Goal: Task Accomplishment & Management: Manage account settings

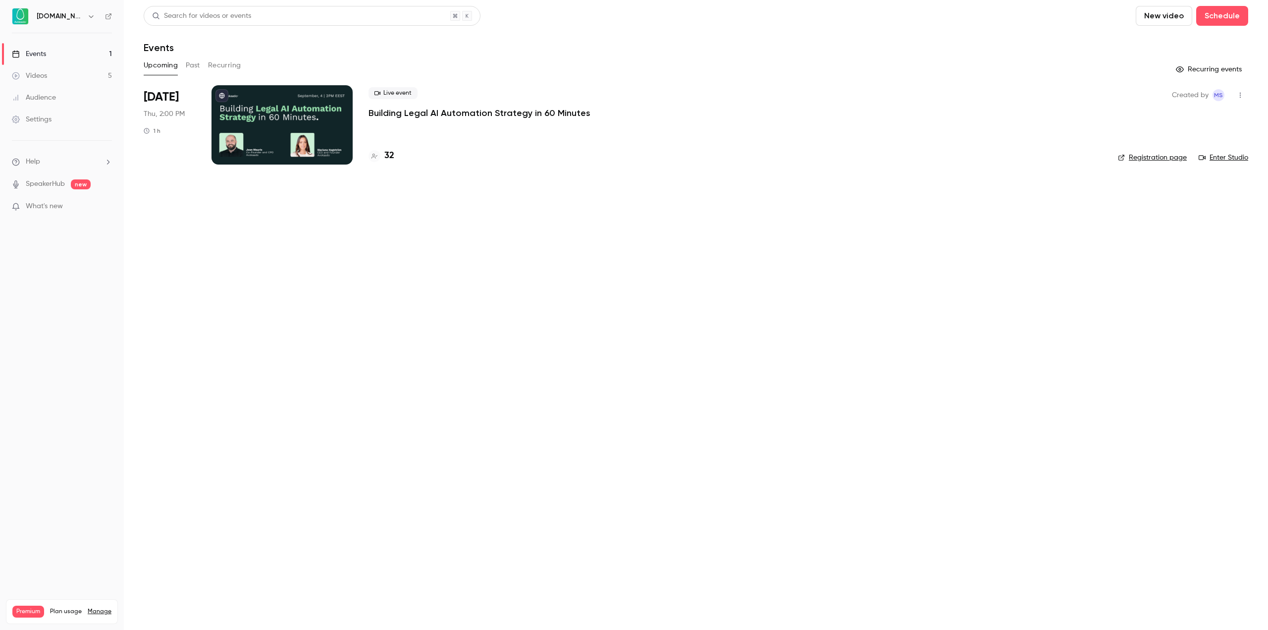
click at [439, 114] on p "Building Legal AI Automation Strategy in 60 Minutes" at bounding box center [480, 113] width 222 height 12
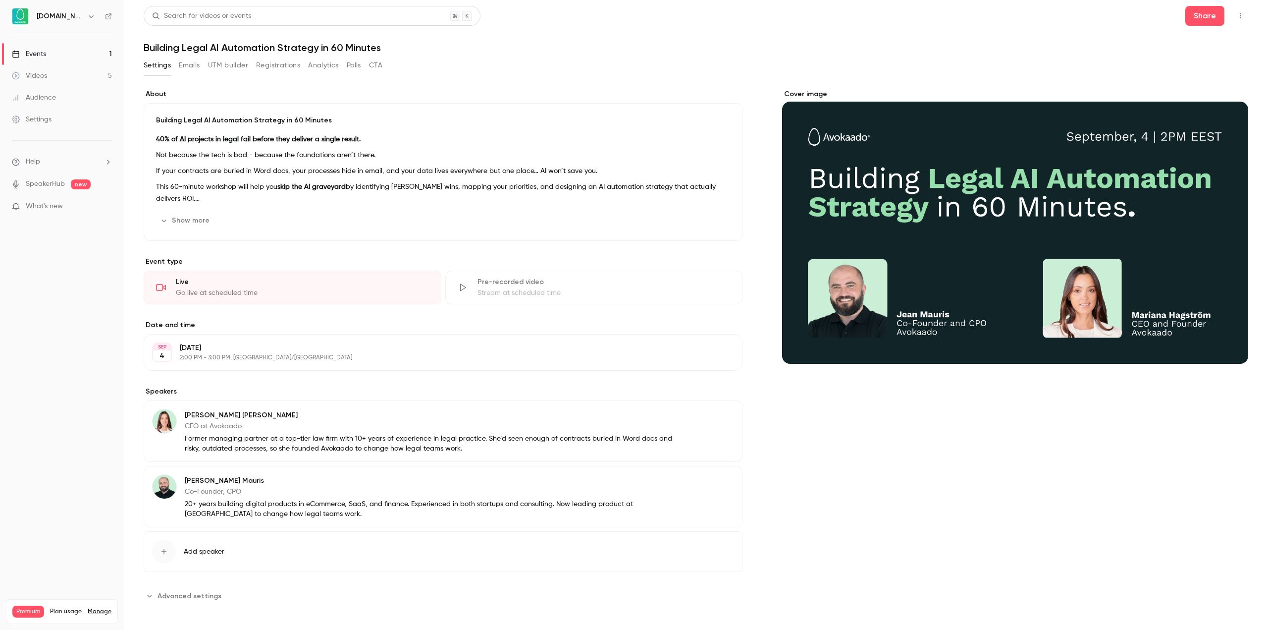
click at [264, 66] on button "Registrations" at bounding box center [278, 65] width 44 height 16
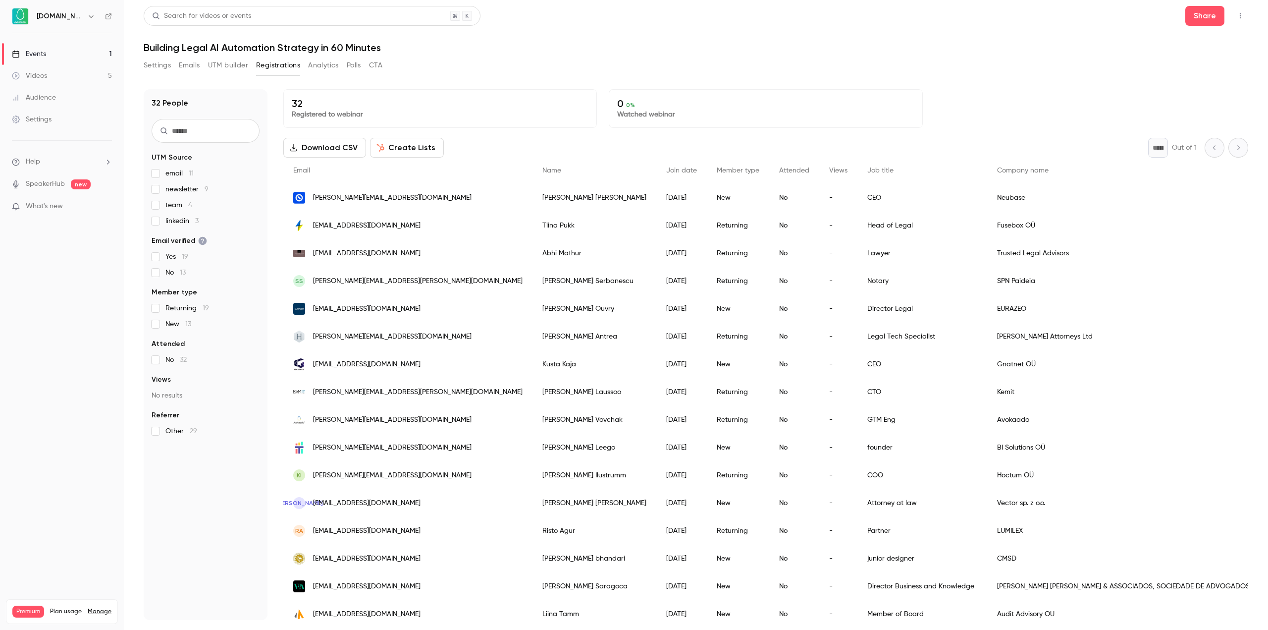
click at [159, 215] on div "email 11 newsletter 9 team 4 linkedin 3" at bounding box center [206, 196] width 108 height 57
click at [159, 207] on label "team 4" at bounding box center [206, 205] width 108 height 10
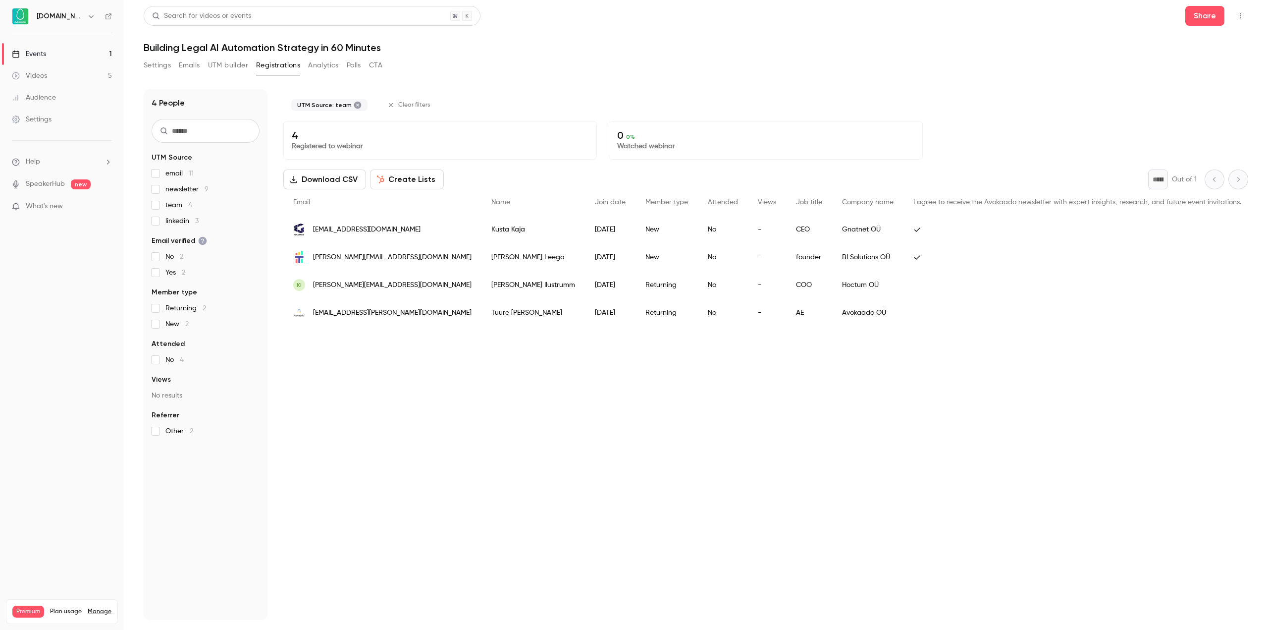
click at [159, 207] on label "team 4" at bounding box center [206, 205] width 108 height 10
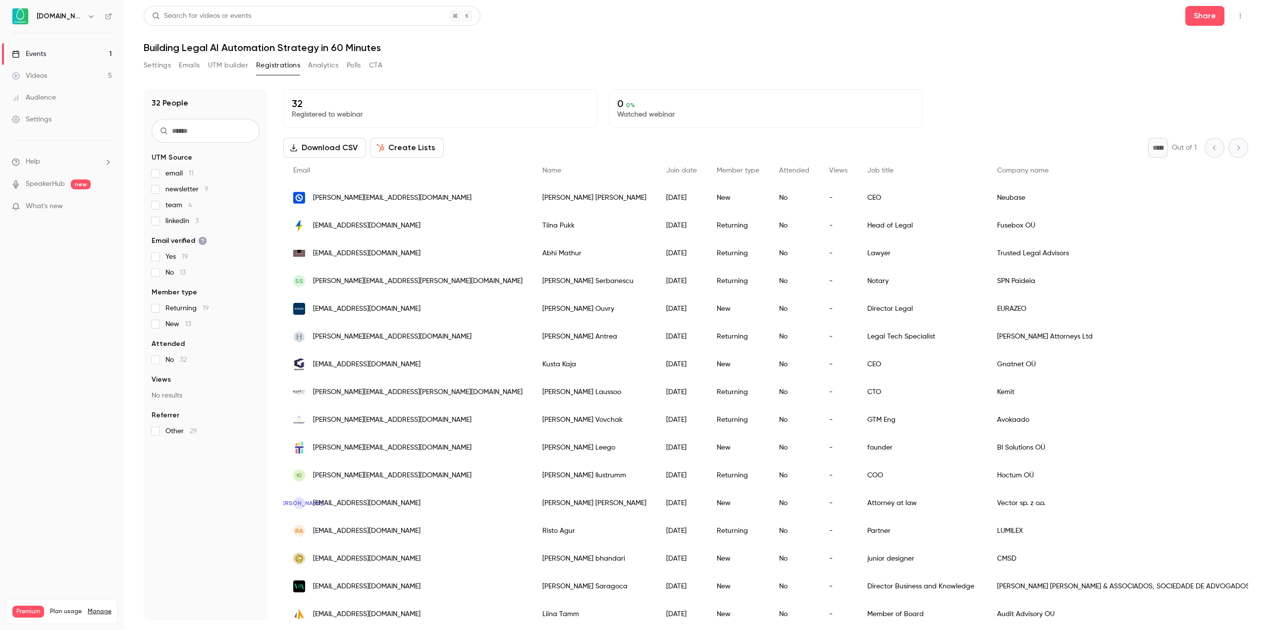
click at [161, 192] on label "newsletter 9" at bounding box center [206, 189] width 108 height 10
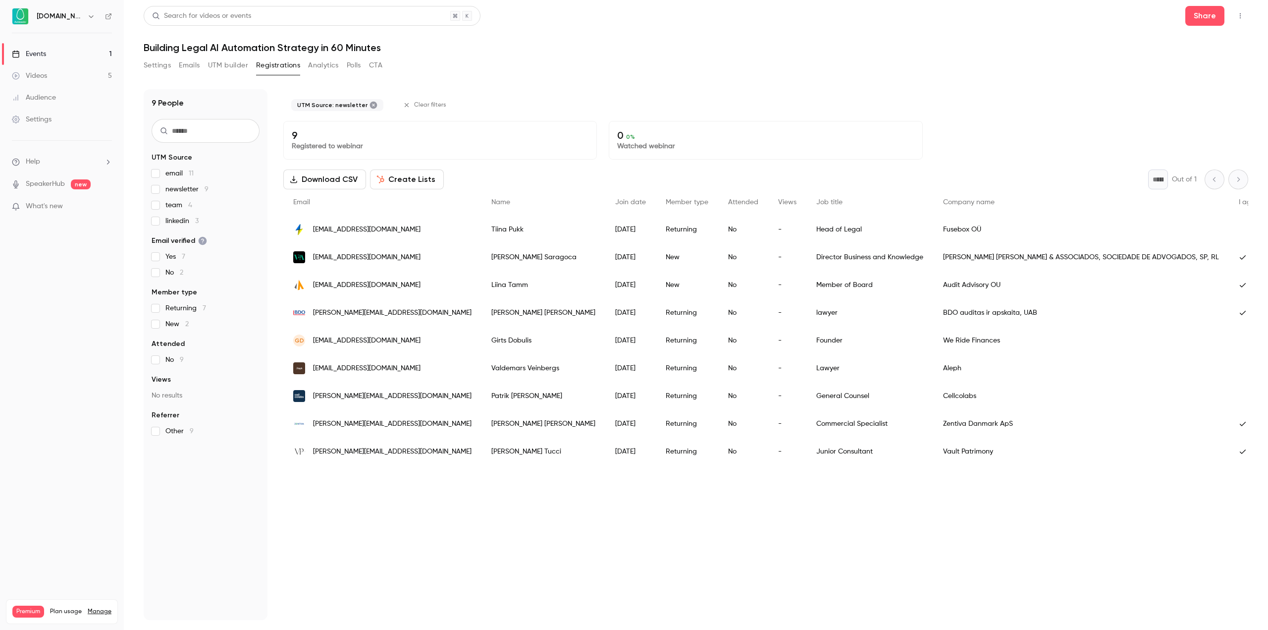
click at [161, 192] on label "newsletter 9" at bounding box center [206, 189] width 108 height 10
